Goal: Information Seeking & Learning: Understand process/instructions

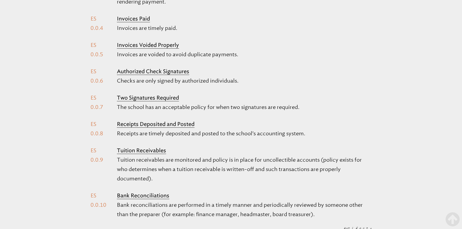
scroll to position [322, 0]
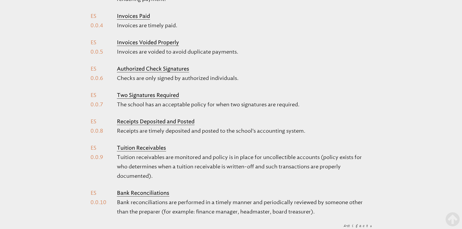
click at [143, 145] on b "Tuition Receivables" at bounding box center [141, 148] width 49 height 6
click at [92, 143] on li "Tuition Receivables Tuition receivables are monitored and policy is in place fo…" at bounding box center [231, 164] width 281 height 43
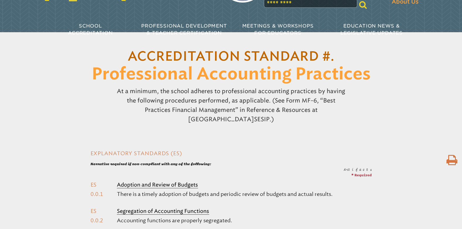
scroll to position [0, 0]
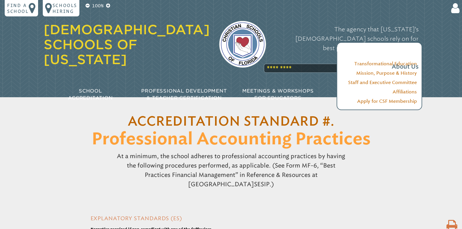
click at [309, 53] on div "The agency that [US_STATE]’s [DEMOGRAPHIC_DATA] schools rely on for best practi…" at bounding box center [346, 48] width 143 height 59
click at [298, 54] on div "The agency that [US_STATE]’s [DEMOGRAPHIC_DATA] schools rely on for best practi…" at bounding box center [346, 48] width 143 height 59
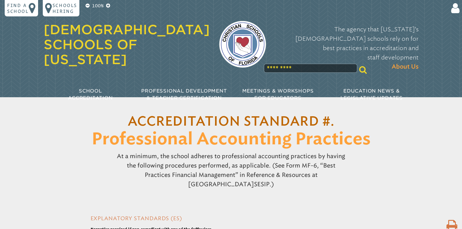
click at [412, 167] on div "At a minimum, the school adheres to professional accounting practices by having…" at bounding box center [231, 170] width 462 height 42
click at [326, 64] on input "text" at bounding box center [311, 68] width 94 height 9
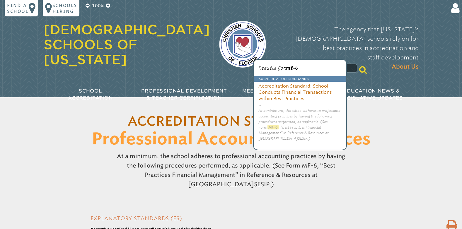
type input "****"
click at [359, 66] on icon at bounding box center [363, 70] width 8 height 8
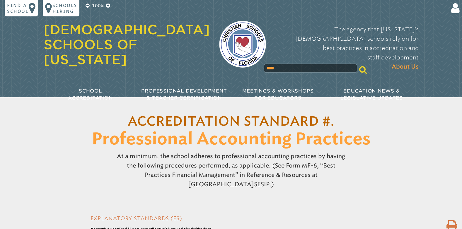
click at [275, 64] on input "****" at bounding box center [311, 68] width 94 height 9
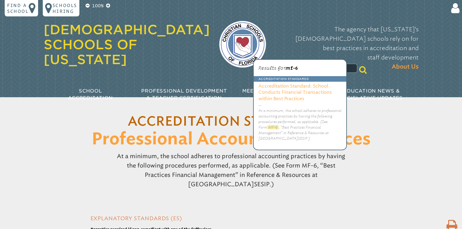
click at [295, 91] on h3 "Accreditation Standard: School Conducts Financial Transactions within Best Prac…" at bounding box center [300, 92] width 93 height 20
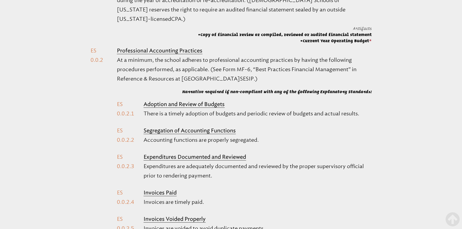
scroll to position [351, 0]
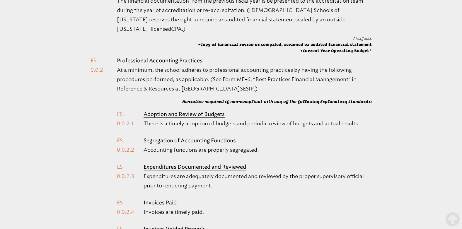
click at [163, 57] on b "Professional Accounting Practices" at bounding box center [160, 60] width 86 height 6
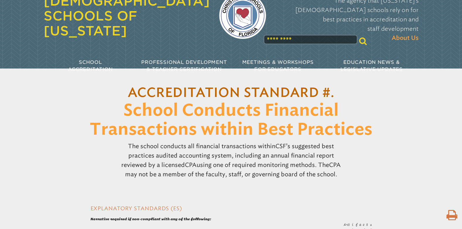
scroll to position [0, 0]
